Goal: Use online tool/utility: Utilize a website feature to perform a specific function

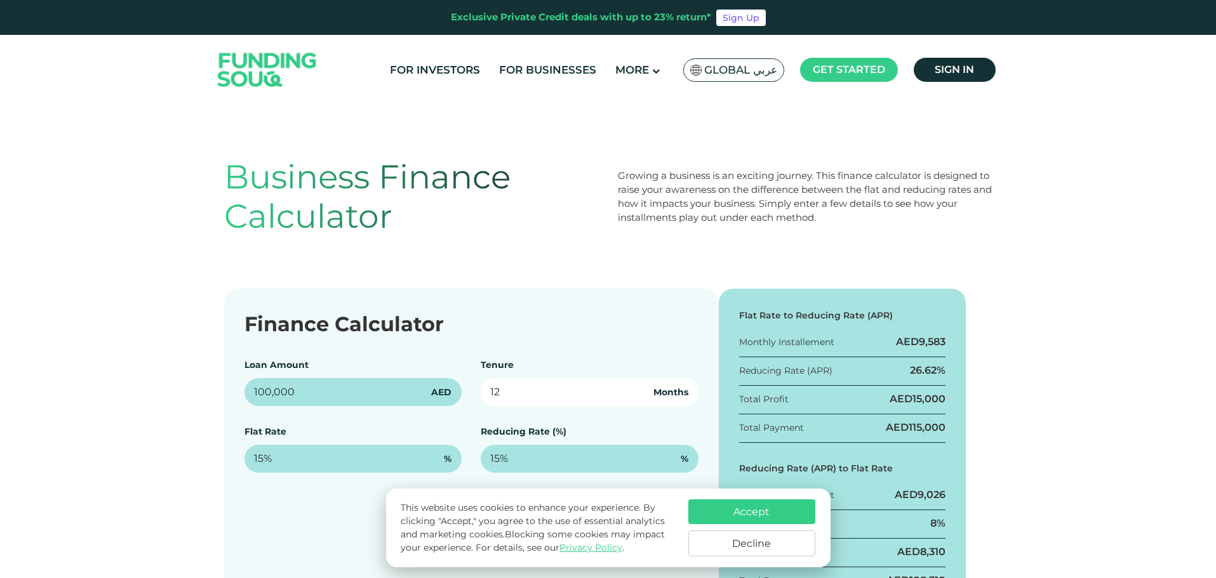
click at [618, 392] on input "12" at bounding box center [590, 392] width 218 height 28
drag, startPoint x: 616, startPoint y: 392, endPoint x: 291, endPoint y: 320, distance: 333.5
click at [291, 320] on div "Finance Calculator Loan Amount 100,000 AED Tenure 12 Months Flat Rate 15% % Red…" at bounding box center [471, 456] width 495 height 334
type input "60"
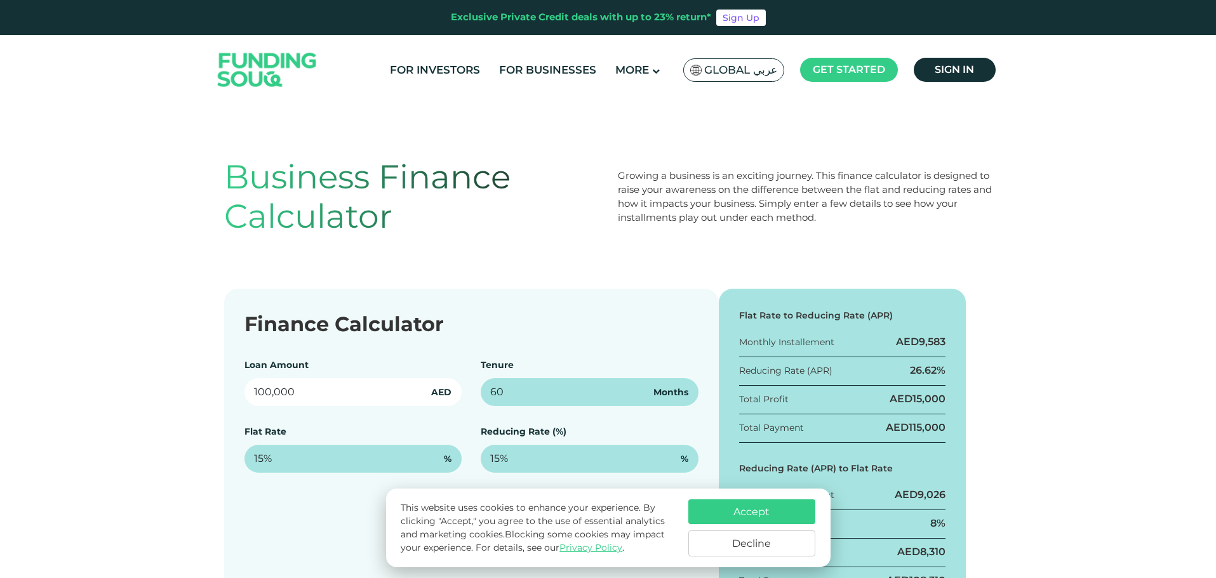
click at [333, 391] on input "100,000" at bounding box center [353, 392] width 218 height 28
drag, startPoint x: 334, startPoint y: 394, endPoint x: 81, endPoint y: 379, distance: 253.8
click at [81, 379] on div "Finance Calculator Loan Amount 100,000 AED Tenure 60 Months Flat Rate 15% % Red…" at bounding box center [608, 456] width 1216 height 334
paste input "397,845,45"
type input "397,845,450"
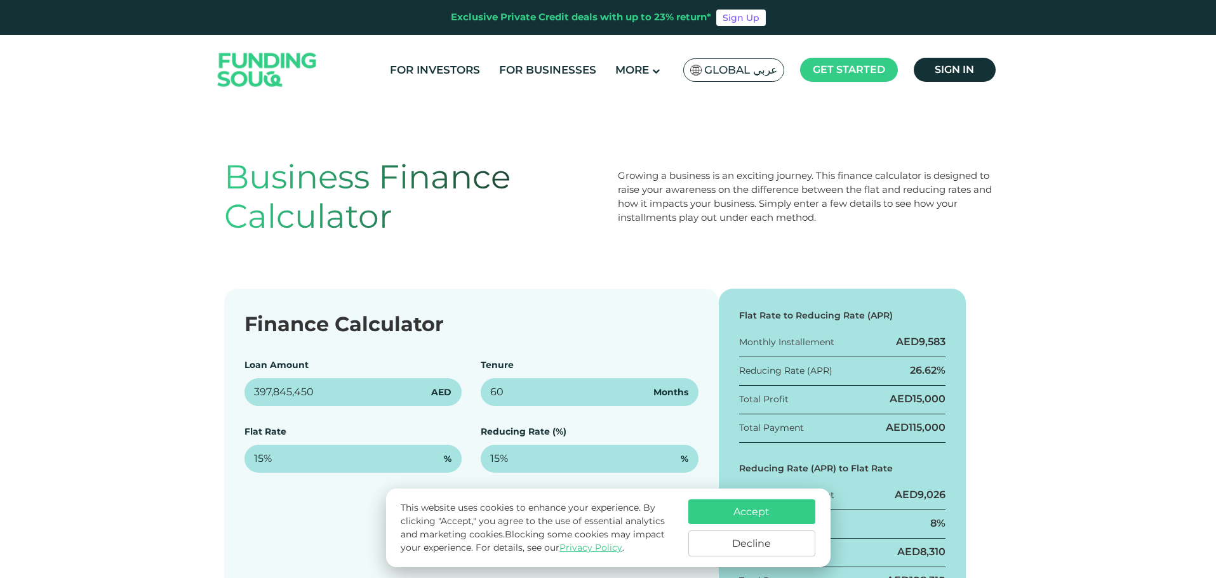
click at [609, 315] on div "Finance Calculator" at bounding box center [471, 324] width 454 height 30
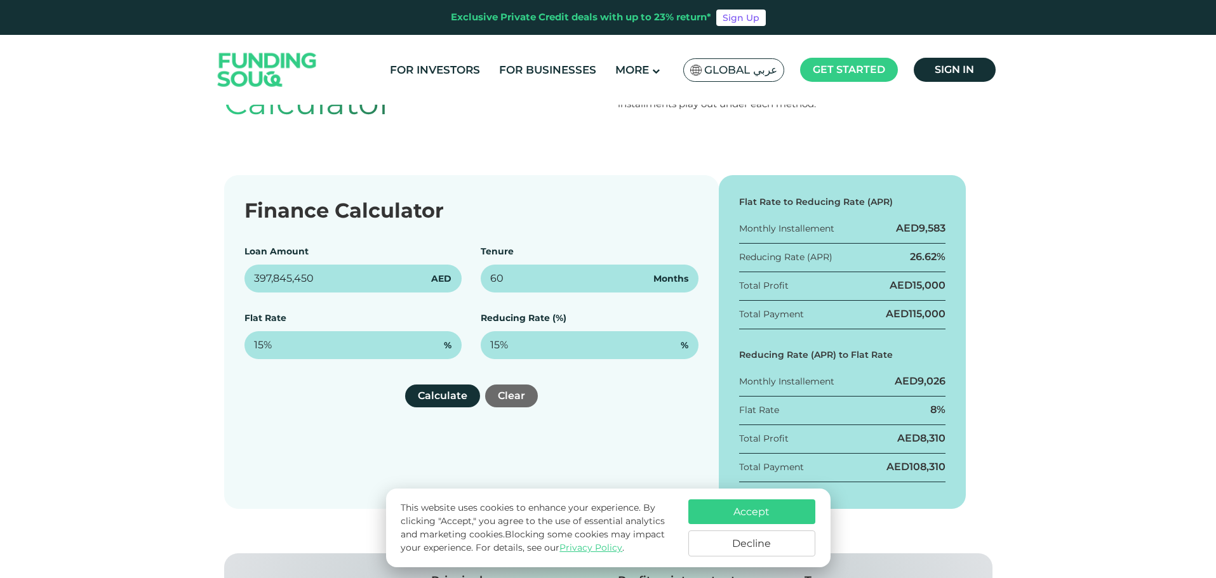
scroll to position [190, 0]
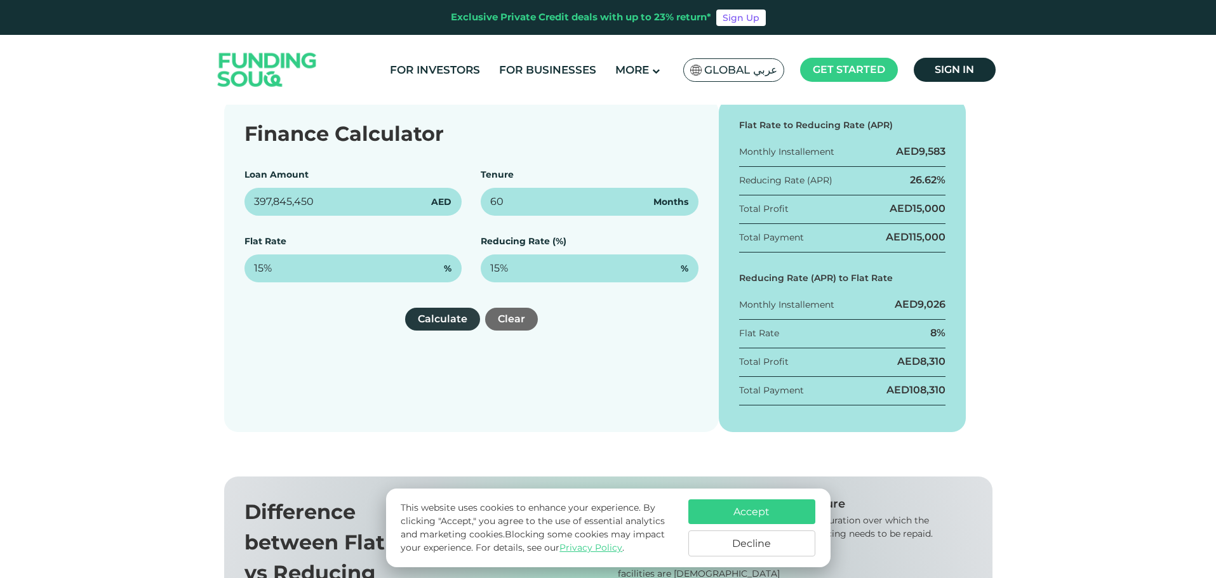
click at [449, 320] on button "Calculate" at bounding box center [442, 319] width 75 height 23
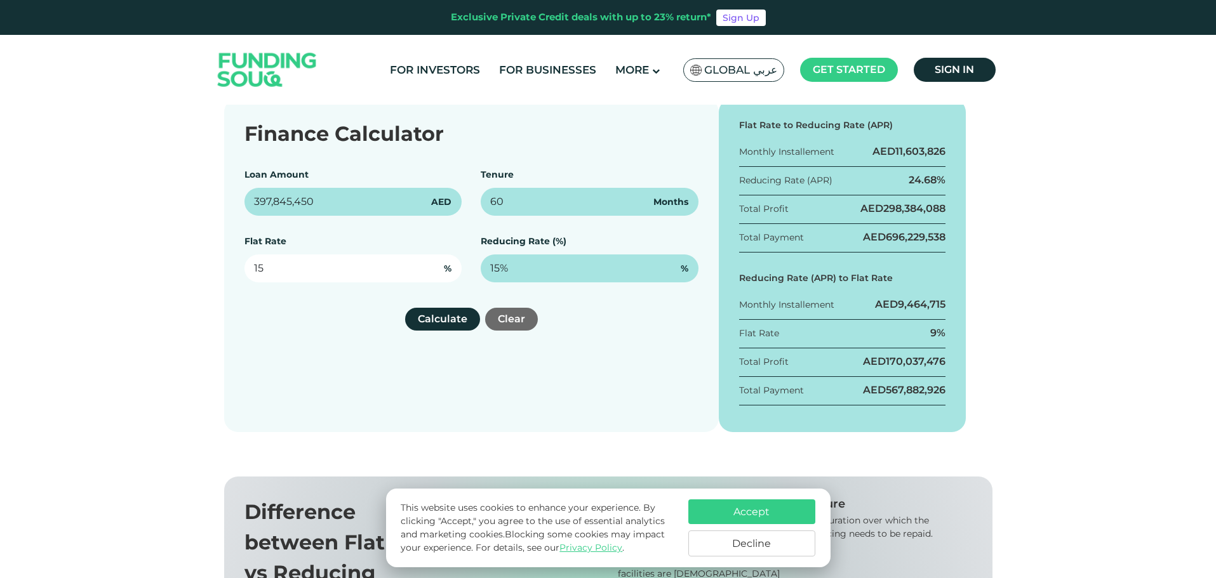
drag, startPoint x: 356, startPoint y: 275, endPoint x: 496, endPoint y: 454, distance: 227.4
click at [496, 454] on section "Finance Calculator Loan Amount 397,845,450 AED Tenure 60 Months Flat Rate 15 % …" at bounding box center [608, 287] width 1216 height 378
type input "1"
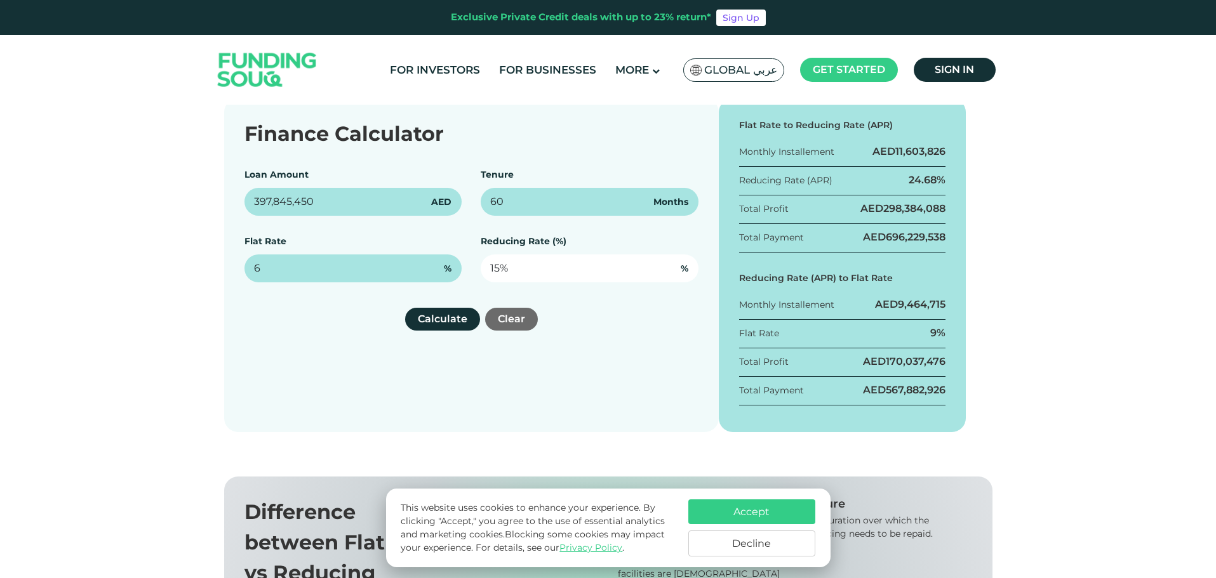
type input "6%"
click at [540, 263] on input "15" at bounding box center [590, 269] width 218 height 28
drag, startPoint x: 542, startPoint y: 272, endPoint x: 116, endPoint y: 261, distance: 425.5
click at [130, 261] on div "Finance Calculator Loan Amount 397,845,450 AED Tenure 60 Months Flat Rate 6% % …" at bounding box center [608, 265] width 1216 height 334
type input "6%"
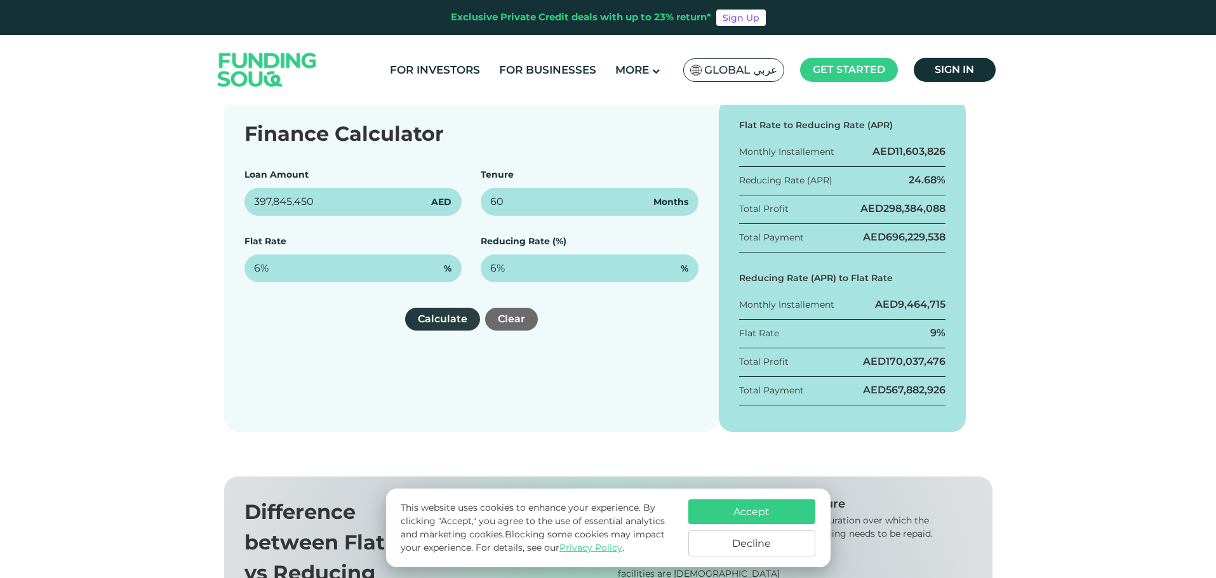
click at [456, 319] on button "Calculate" at bounding box center [442, 319] width 75 height 23
click at [661, 395] on div "Finance Calculator Loan Amount 397,845,450 AED Tenure 60 Months Flat Rate 6% % …" at bounding box center [471, 265] width 495 height 334
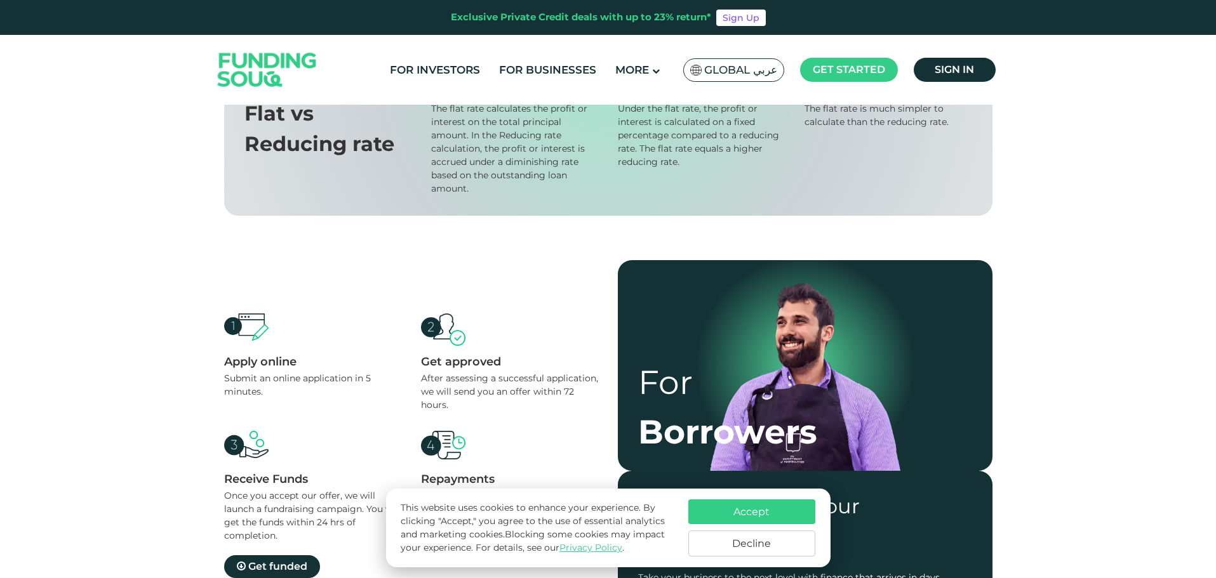
scroll to position [889, 0]
